Goal: Task Accomplishment & Management: Complete application form

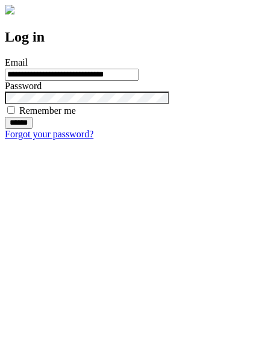
type input "**********"
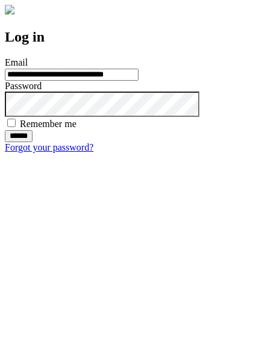
click at [32, 142] on input "******" at bounding box center [19, 136] width 28 height 12
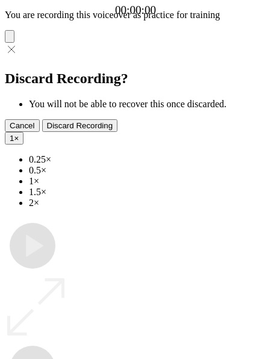
type input "**********"
